Goal: Navigation & Orientation: Find specific page/section

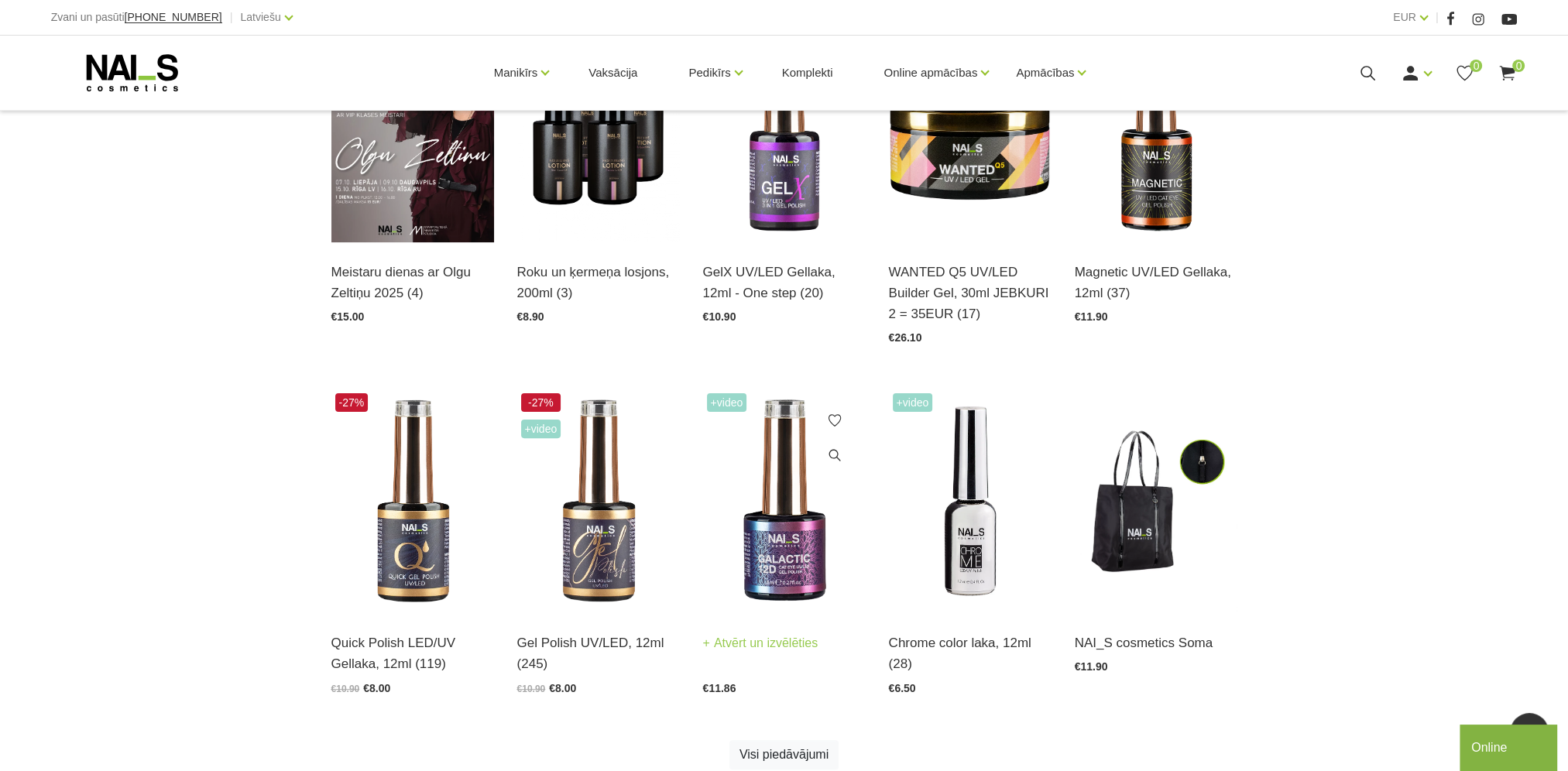
scroll to position [929, 0]
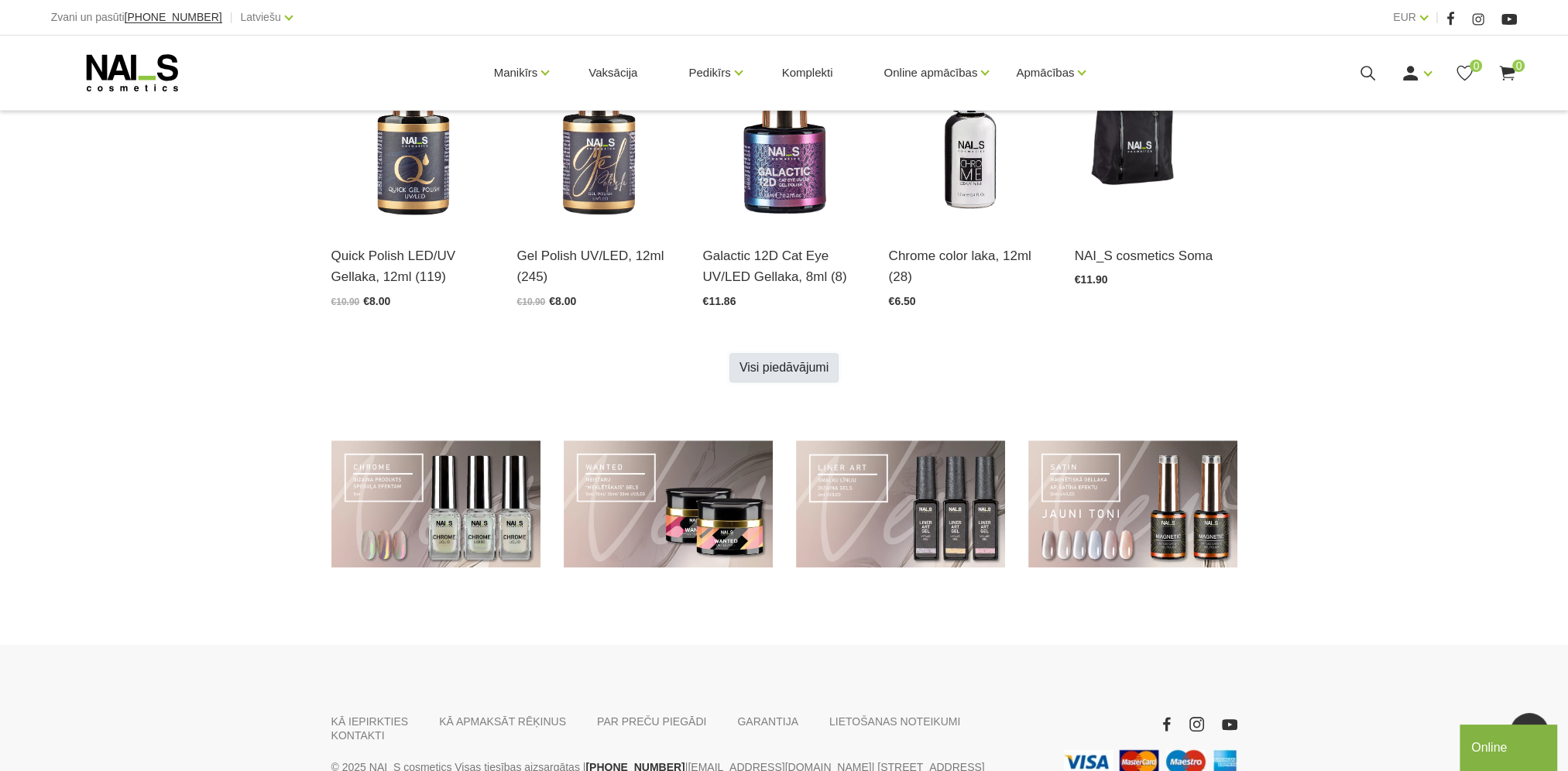
click at [802, 366] on link "Visi piedāvājumi" at bounding box center [784, 368] width 109 height 29
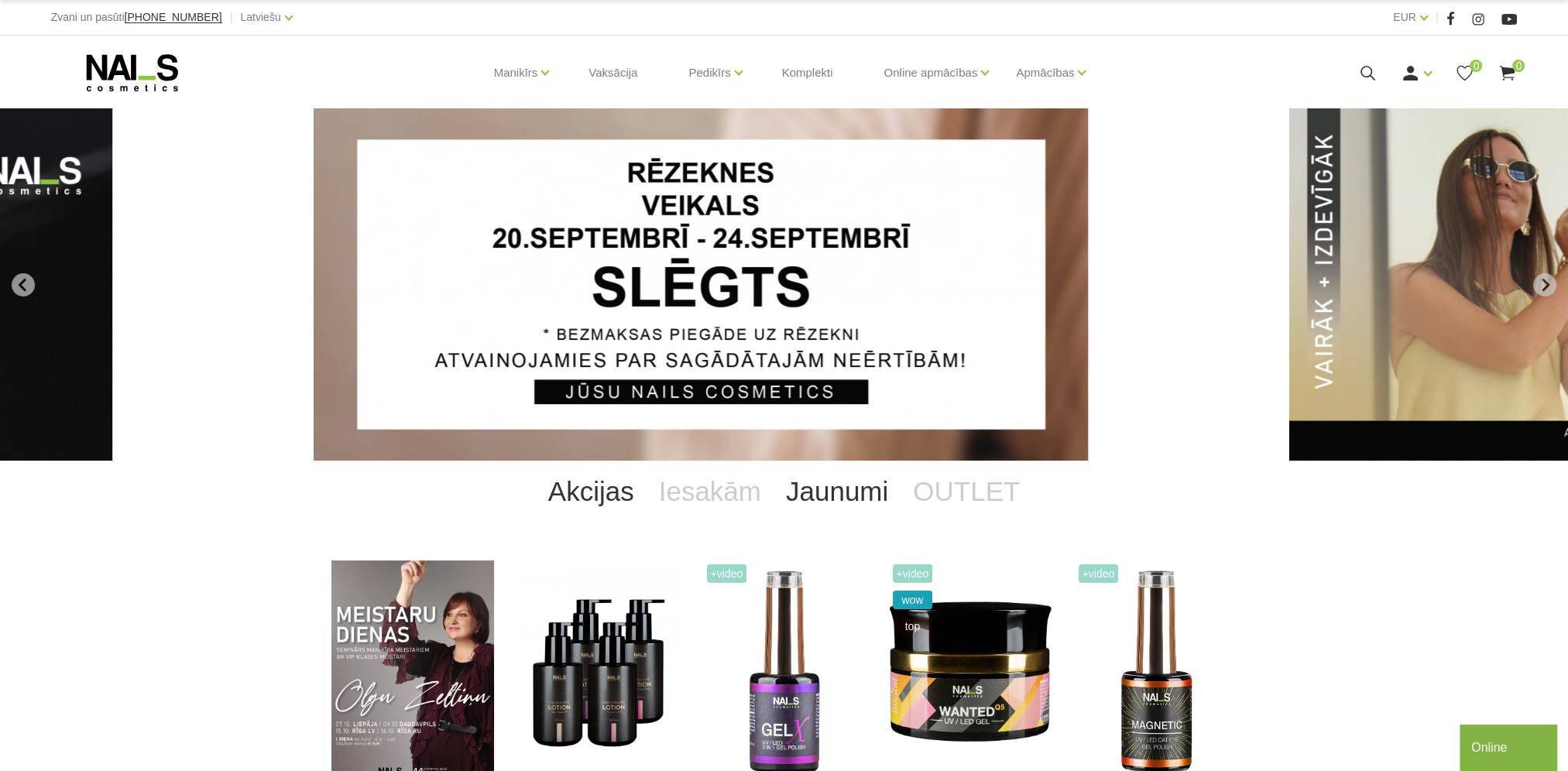
click at [842, 491] on link "Jaunumi" at bounding box center [837, 492] width 127 height 62
